Goal: Book appointment/travel/reservation

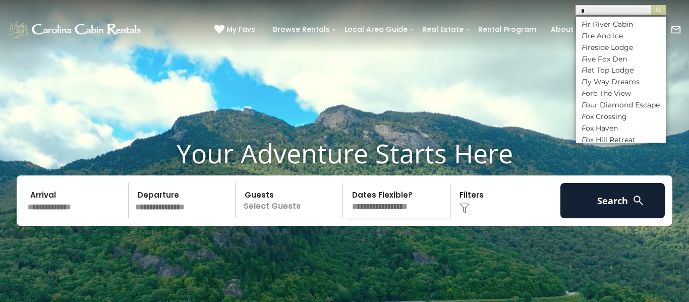
scroll to position [333, 0]
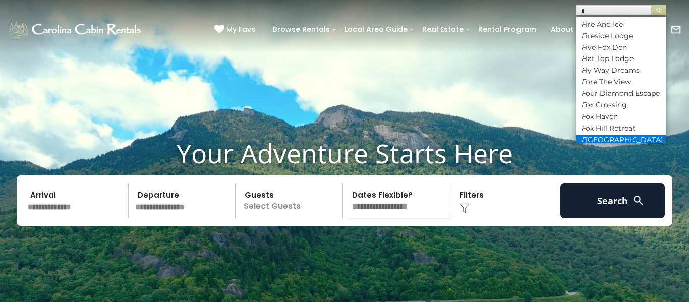
type input "*"
click at [637, 135] on li "F [GEOGRAPHIC_DATA]" at bounding box center [621, 139] width 90 height 9
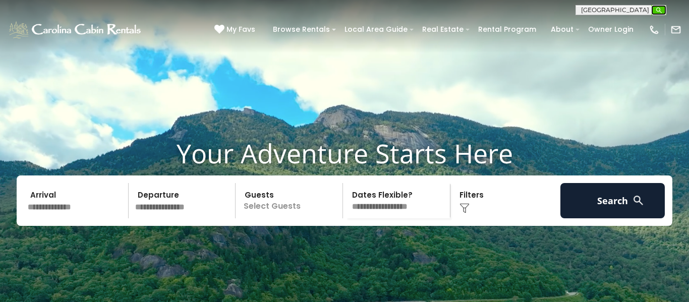
click at [655, 8] on button "submit" at bounding box center [658, 10] width 15 height 10
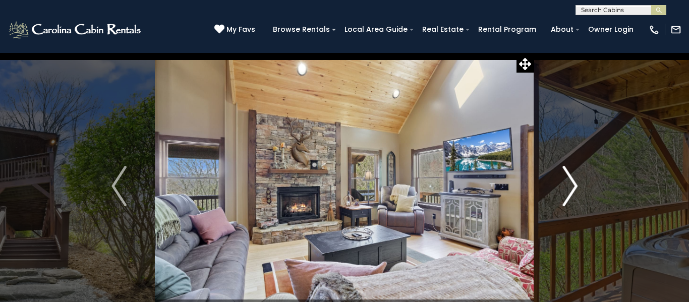
click at [573, 184] on img "Next" at bounding box center [570, 186] width 15 height 40
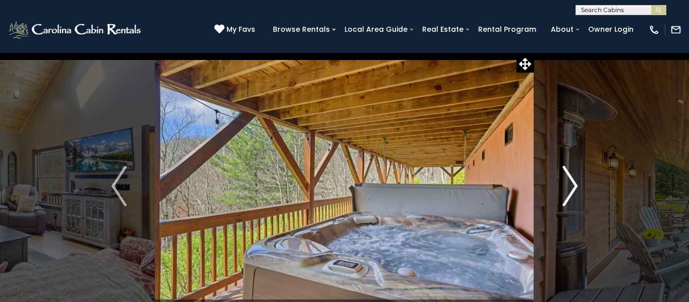
click at [573, 184] on img "Next" at bounding box center [570, 186] width 15 height 40
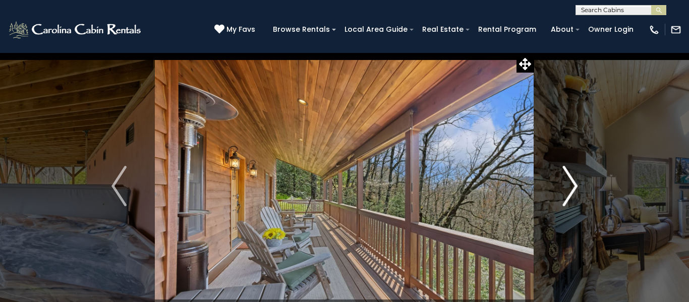
click at [573, 184] on img "Next" at bounding box center [570, 186] width 15 height 40
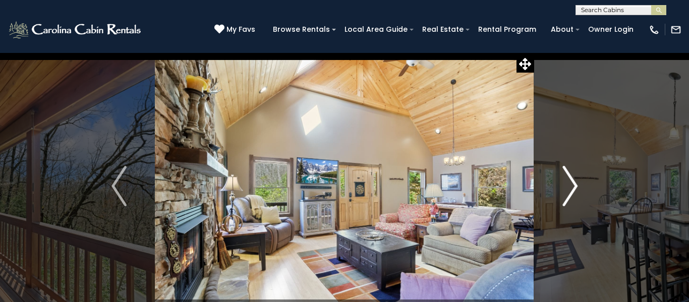
click at [572, 183] on img "Next" at bounding box center [570, 186] width 15 height 40
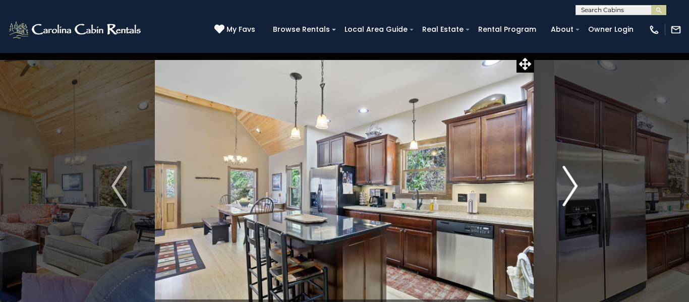
click at [572, 183] on img "Next" at bounding box center [570, 186] width 15 height 40
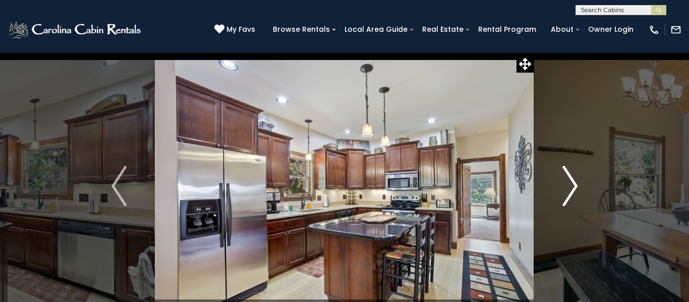
click at [572, 183] on img "Next" at bounding box center [570, 186] width 15 height 40
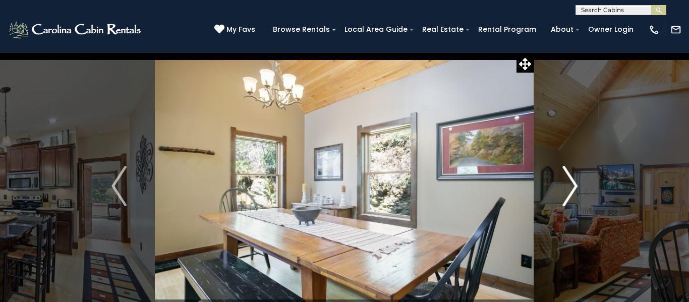
click at [572, 183] on img "Next" at bounding box center [570, 186] width 15 height 40
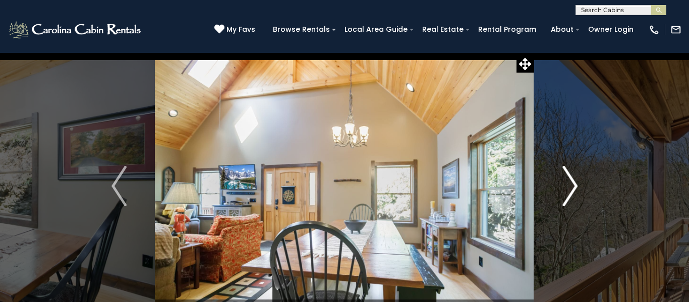
click at [572, 183] on img "Next" at bounding box center [570, 186] width 15 height 40
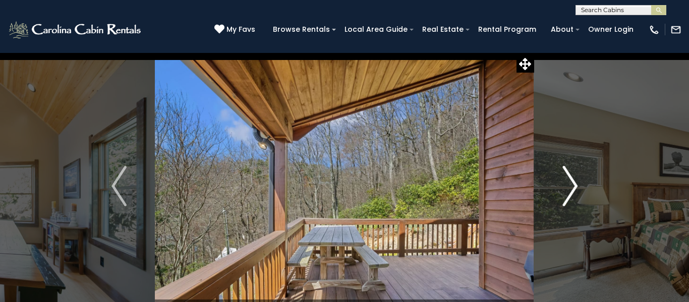
click at [573, 182] on img "Next" at bounding box center [570, 186] width 15 height 40
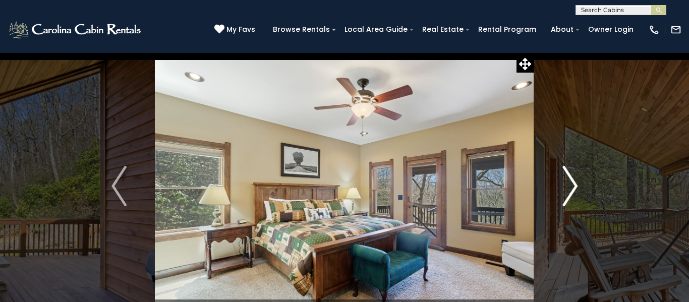
click at [573, 182] on img "Next" at bounding box center [570, 186] width 15 height 40
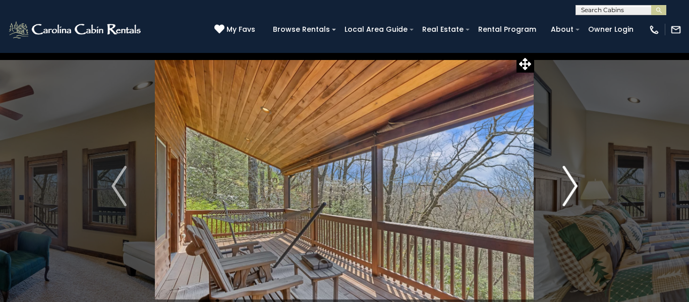
click at [573, 182] on img "Next" at bounding box center [570, 186] width 15 height 40
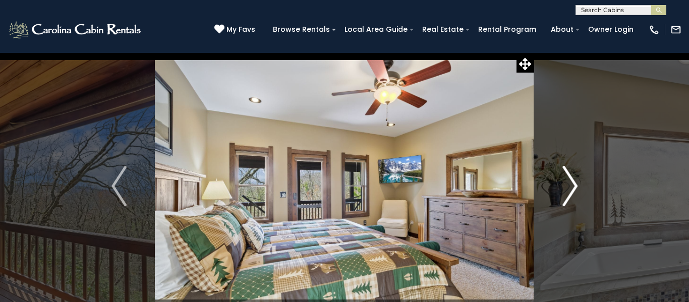
click at [573, 182] on img "Next" at bounding box center [570, 186] width 15 height 40
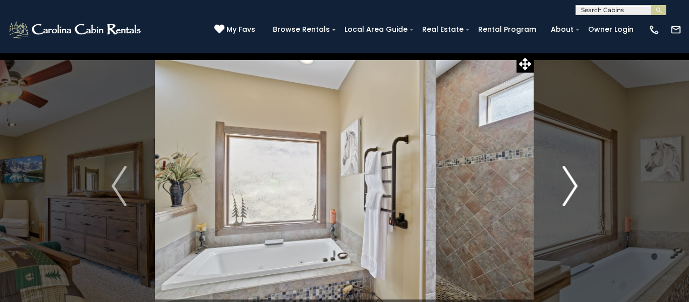
click at [574, 182] on img "Next" at bounding box center [570, 186] width 15 height 40
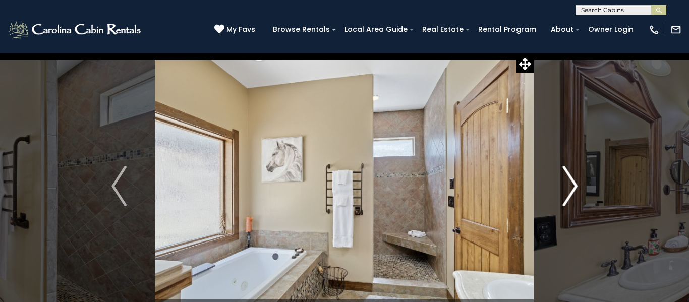
click at [573, 181] on img "Next" at bounding box center [570, 186] width 15 height 40
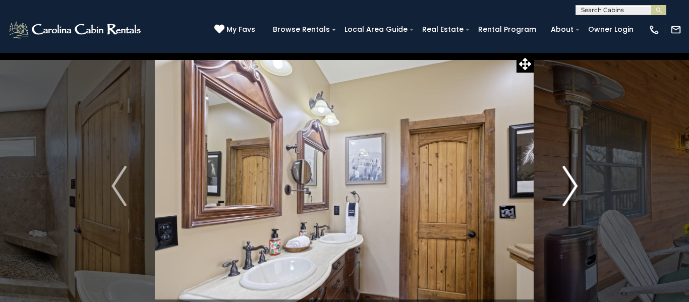
click at [573, 181] on img "Next" at bounding box center [570, 186] width 15 height 40
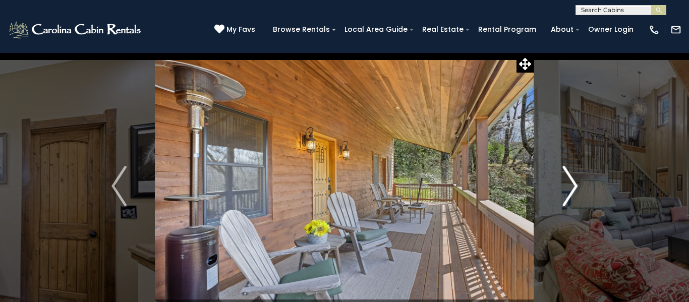
click at [573, 181] on img "Next" at bounding box center [570, 186] width 15 height 40
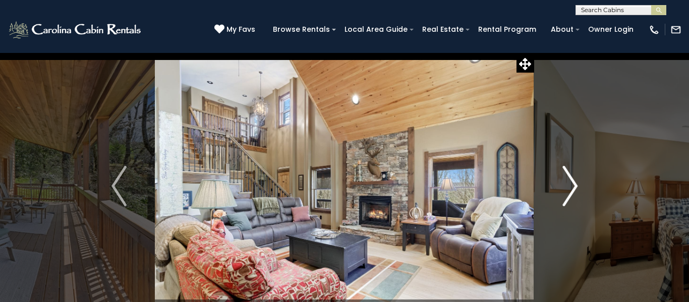
click at [576, 188] on img "Next" at bounding box center [570, 186] width 15 height 40
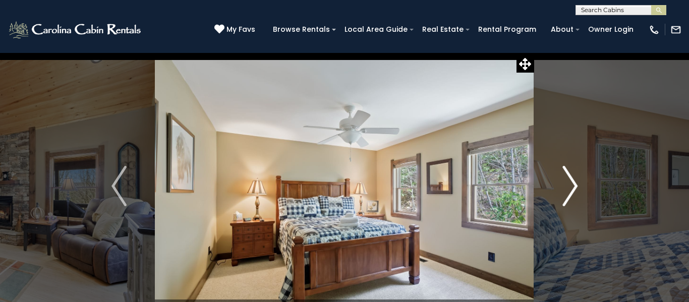
click at [576, 188] on img "Next" at bounding box center [570, 186] width 15 height 40
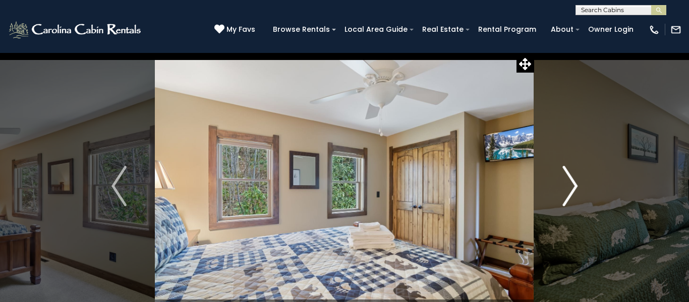
click at [575, 188] on img "Next" at bounding box center [570, 186] width 15 height 40
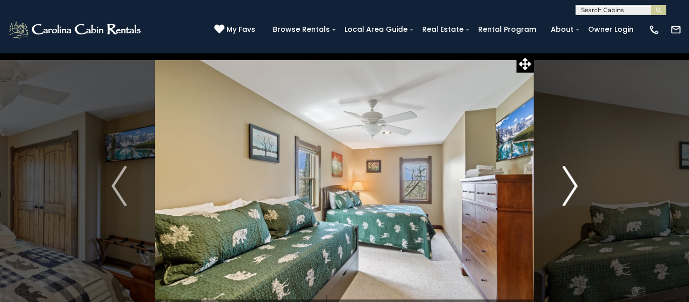
click at [575, 188] on img "Next" at bounding box center [570, 186] width 15 height 40
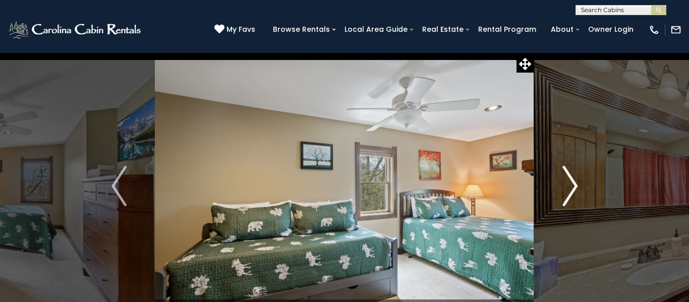
click at [575, 187] on img "Next" at bounding box center [570, 186] width 15 height 40
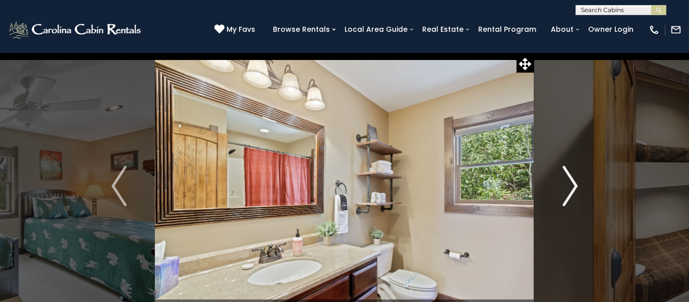
click at [575, 187] on img "Next" at bounding box center [570, 186] width 15 height 40
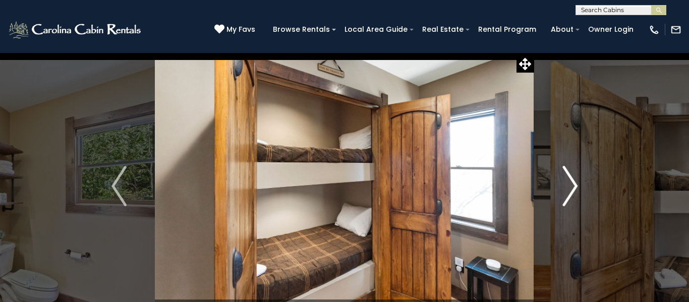
click at [575, 187] on img "Next" at bounding box center [570, 186] width 15 height 40
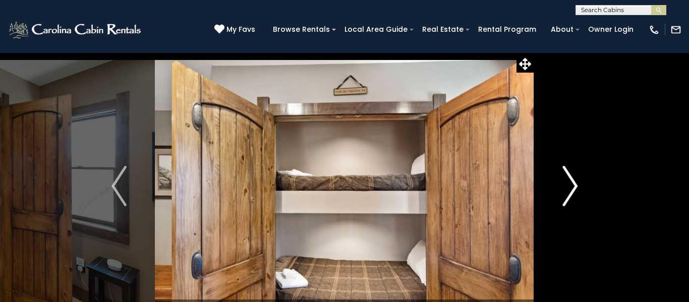
click at [575, 187] on img "Next" at bounding box center [570, 186] width 15 height 40
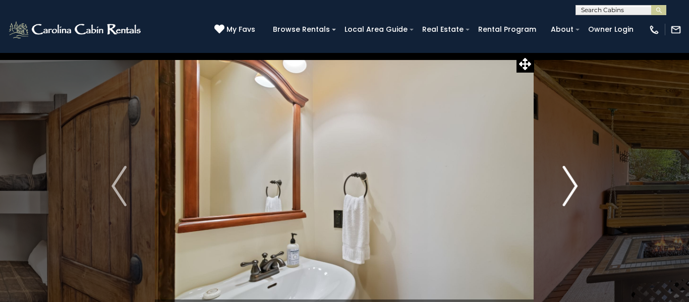
click at [575, 187] on img "Next" at bounding box center [570, 186] width 15 height 40
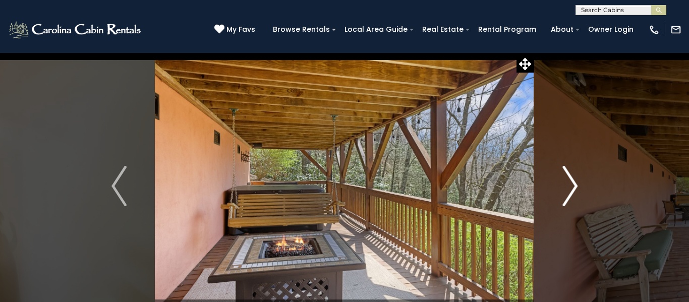
click at [575, 187] on img "Next" at bounding box center [570, 186] width 15 height 40
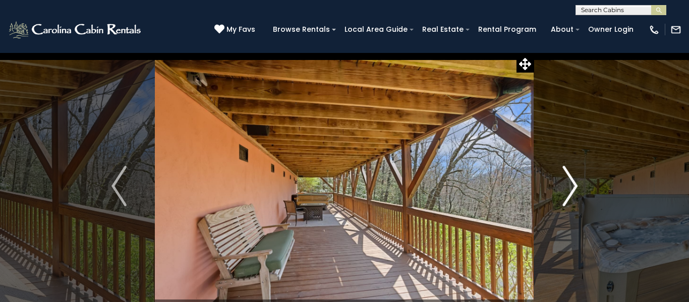
click at [575, 187] on img "Next" at bounding box center [570, 186] width 15 height 40
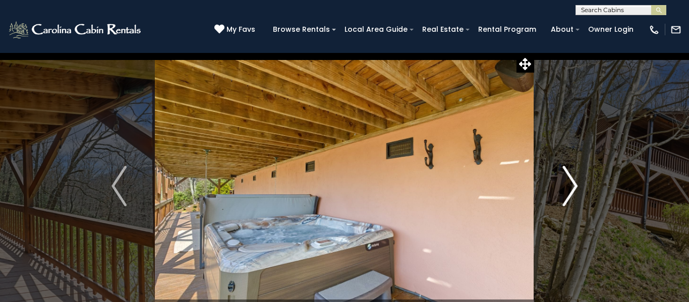
click at [575, 187] on img "Next" at bounding box center [570, 186] width 15 height 40
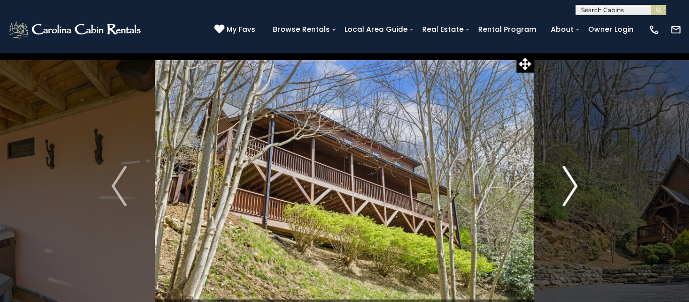
click at [575, 187] on img "Next" at bounding box center [570, 186] width 15 height 40
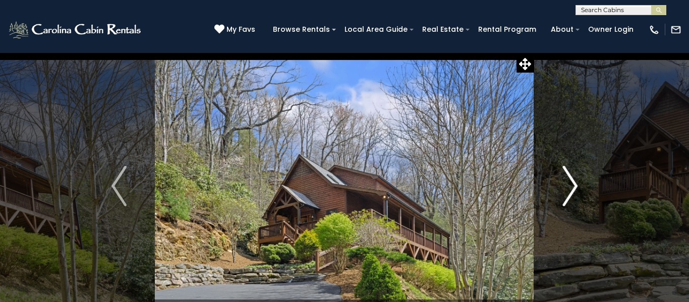
click at [575, 187] on img "Next" at bounding box center [570, 186] width 15 height 40
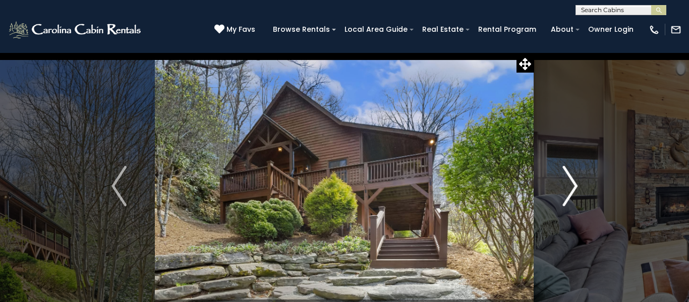
click at [575, 187] on img "Next" at bounding box center [570, 186] width 15 height 40
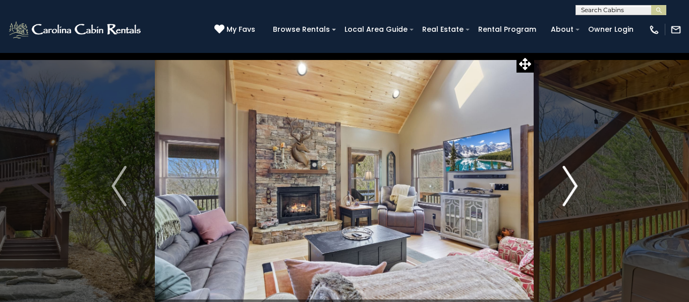
click at [575, 187] on img "Next" at bounding box center [570, 186] width 15 height 40
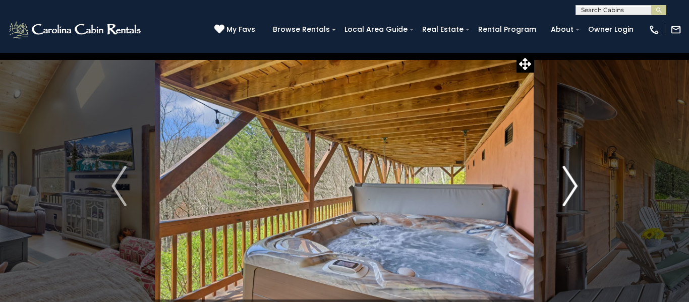
click at [575, 187] on img "Next" at bounding box center [570, 186] width 15 height 40
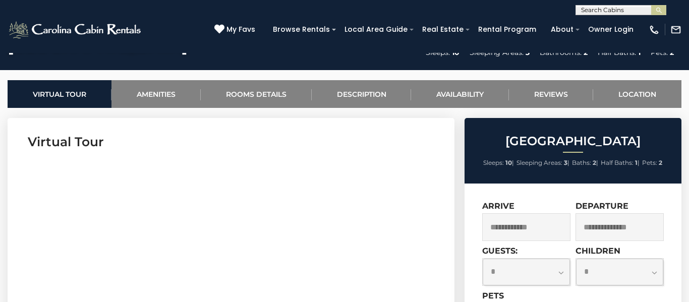
scroll to position [376, 0]
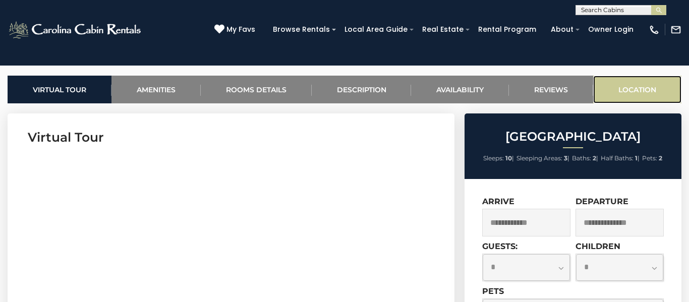
click at [627, 89] on link "Location" at bounding box center [637, 90] width 88 height 28
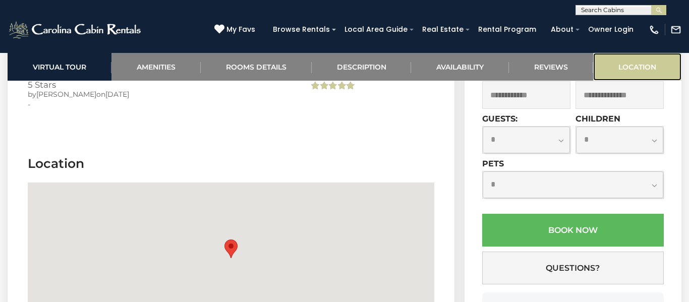
scroll to position [2474, 0]
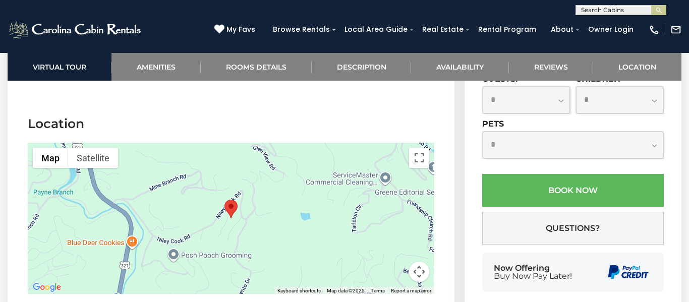
click at [250, 209] on div at bounding box center [231, 218] width 407 height 151
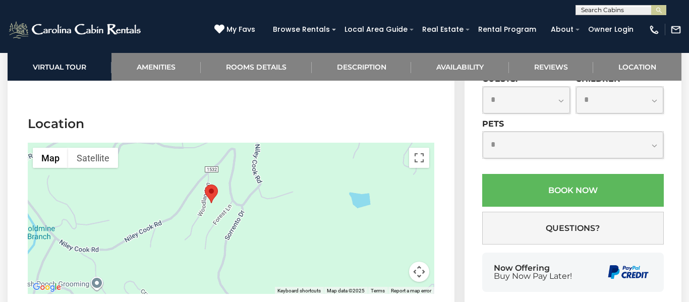
click at [253, 207] on div at bounding box center [231, 218] width 407 height 151
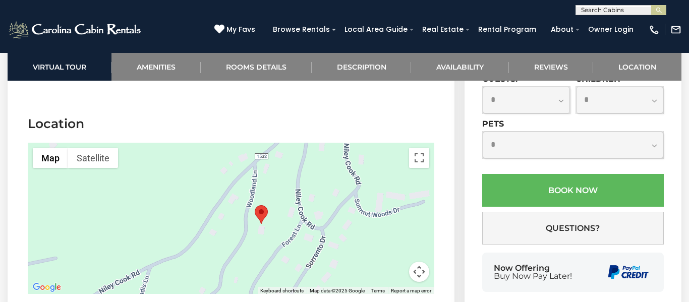
drag, startPoint x: 204, startPoint y: 172, endPoint x: 295, endPoint y: 222, distance: 103.4
click at [295, 222] on div at bounding box center [231, 218] width 407 height 151
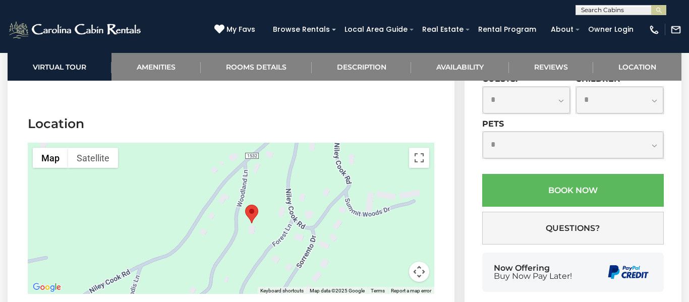
drag, startPoint x: 295, startPoint y: 222, endPoint x: 286, endPoint y: 221, distance: 8.6
click at [286, 221] on div at bounding box center [231, 218] width 407 height 151
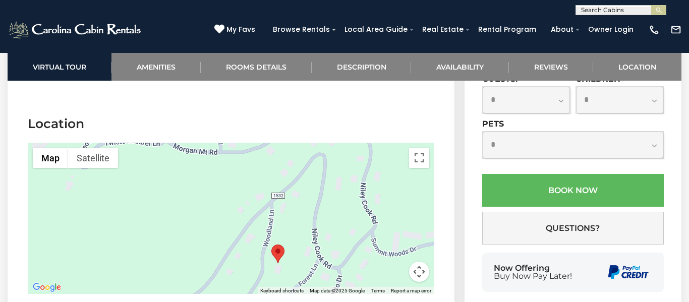
drag, startPoint x: 364, startPoint y: 175, endPoint x: 391, endPoint y: 216, distance: 49.1
click at [391, 216] on div at bounding box center [231, 218] width 407 height 151
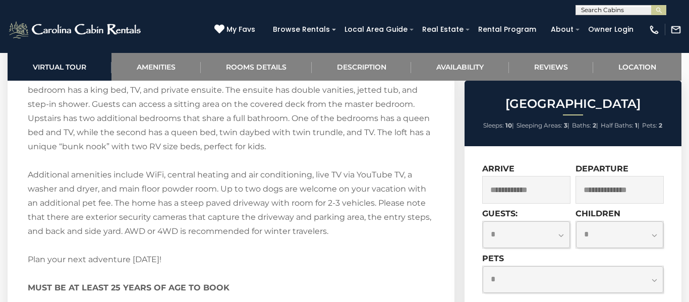
scroll to position [1628, 0]
